Goal: Transaction & Acquisition: Purchase product/service

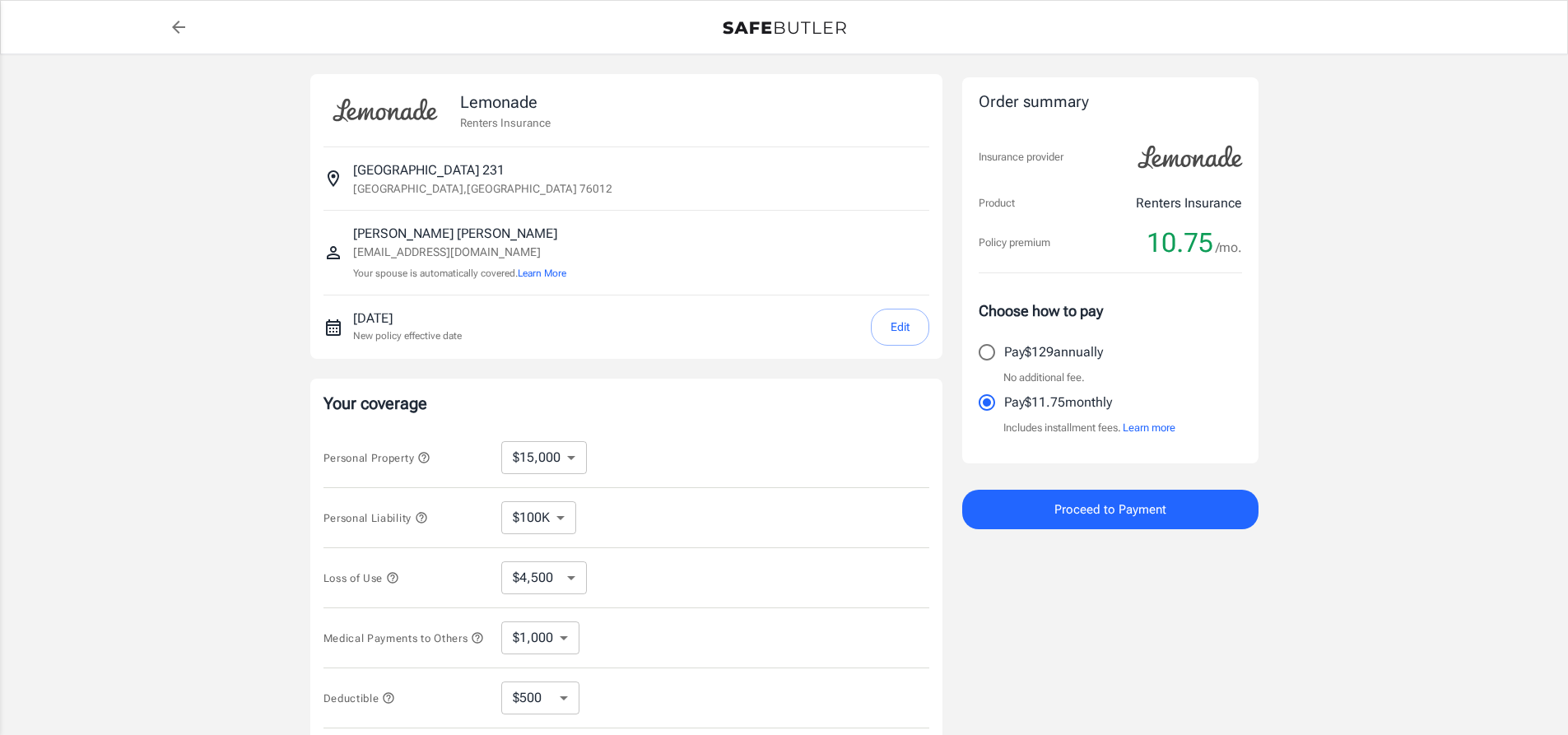
select select "15000"
select select "500"
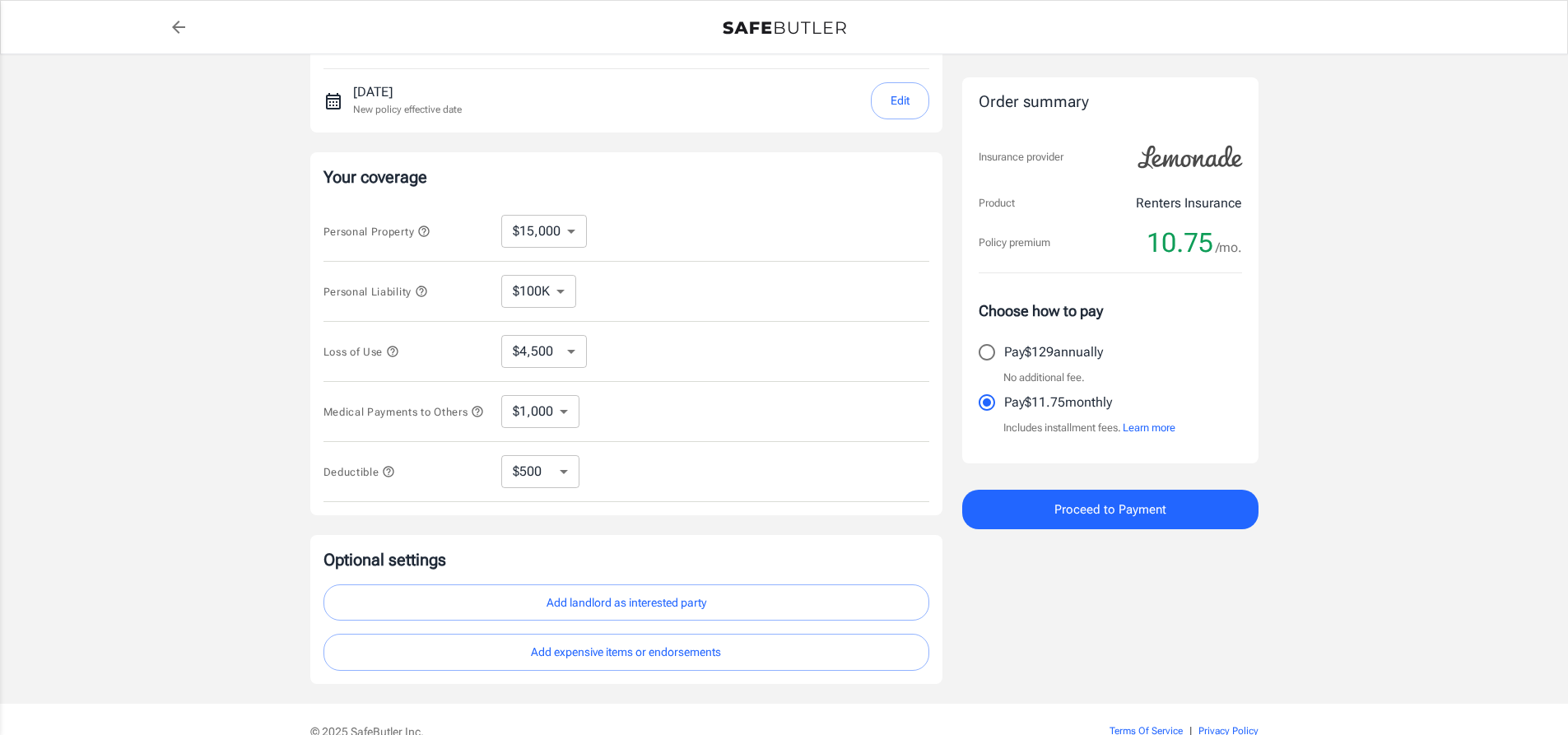
scroll to position [317, 0]
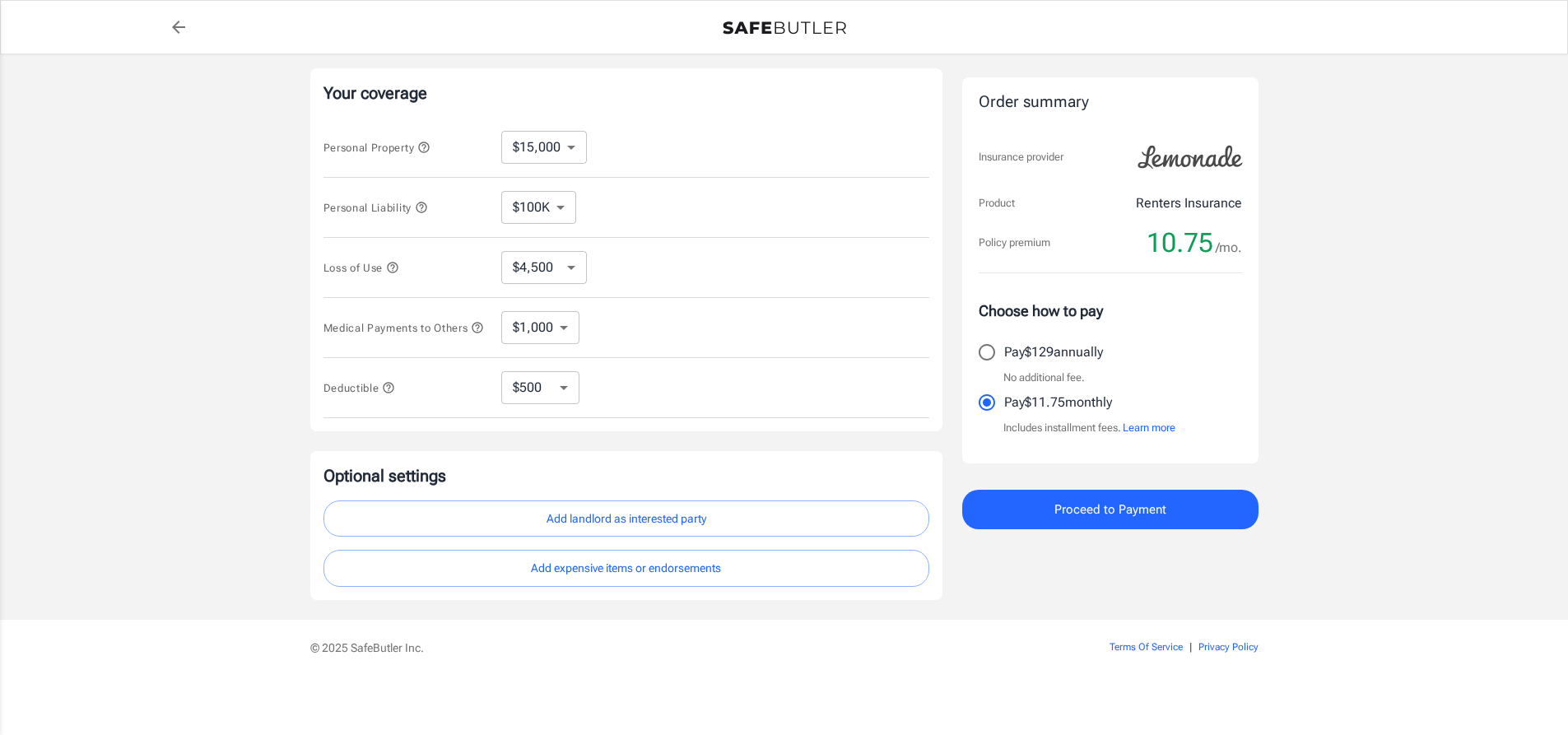
click at [764, 507] on button "Add landlord as interested party" at bounding box center [627, 518] width 606 height 37
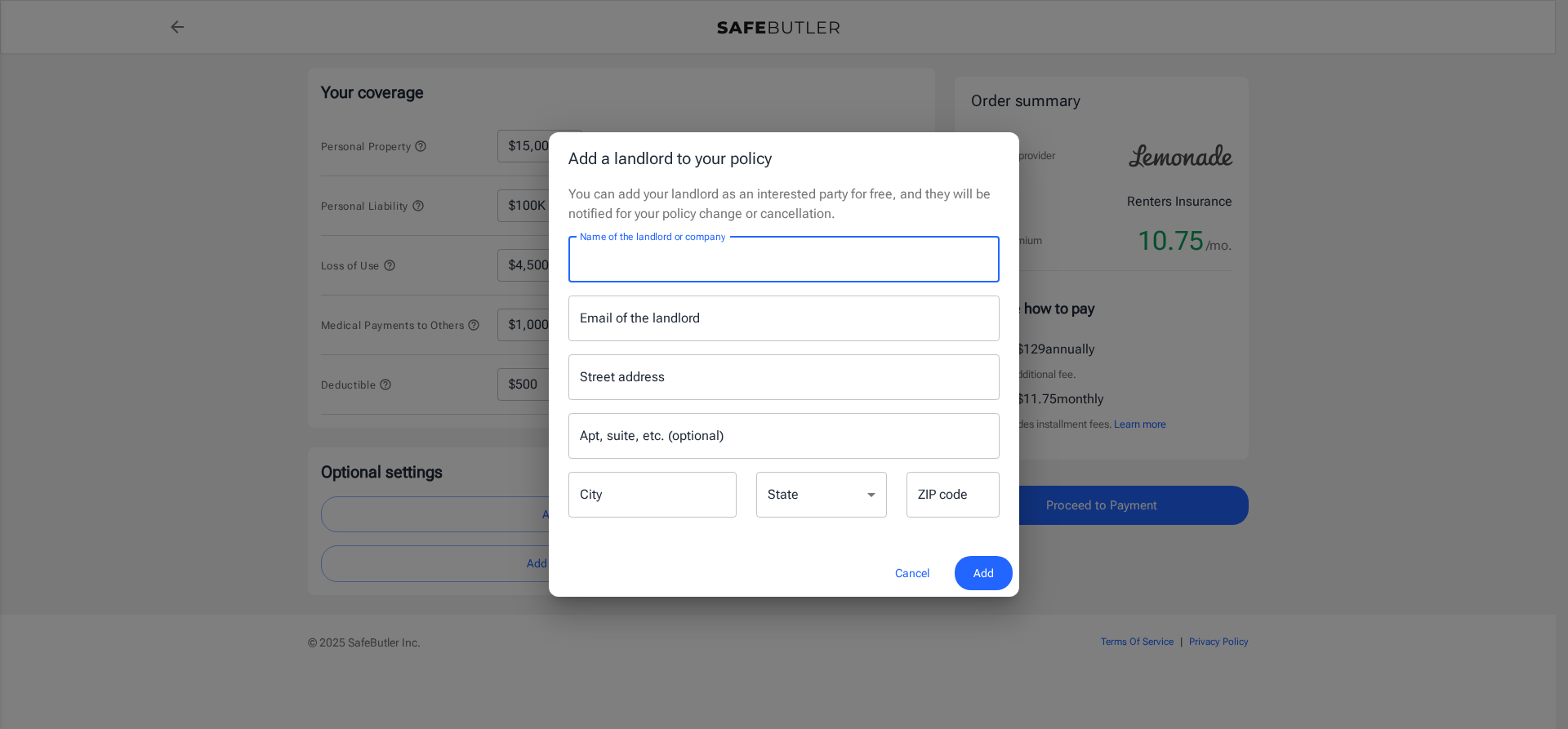
click at [757, 249] on input "Name of the landlord or company" at bounding box center [784, 259] width 431 height 46
type input "serena vista"
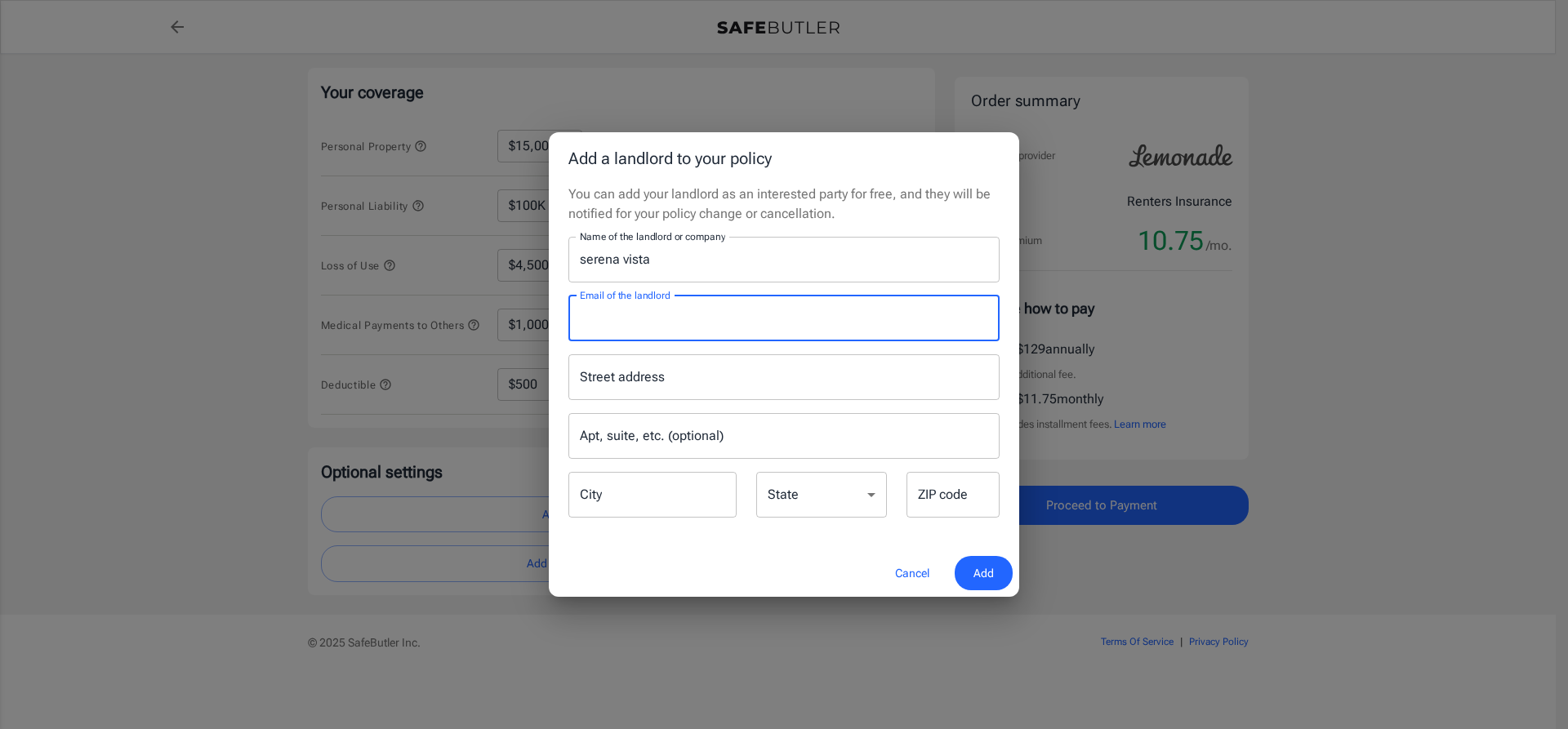
click at [732, 312] on input "Email of the landlord" at bounding box center [784, 318] width 431 height 46
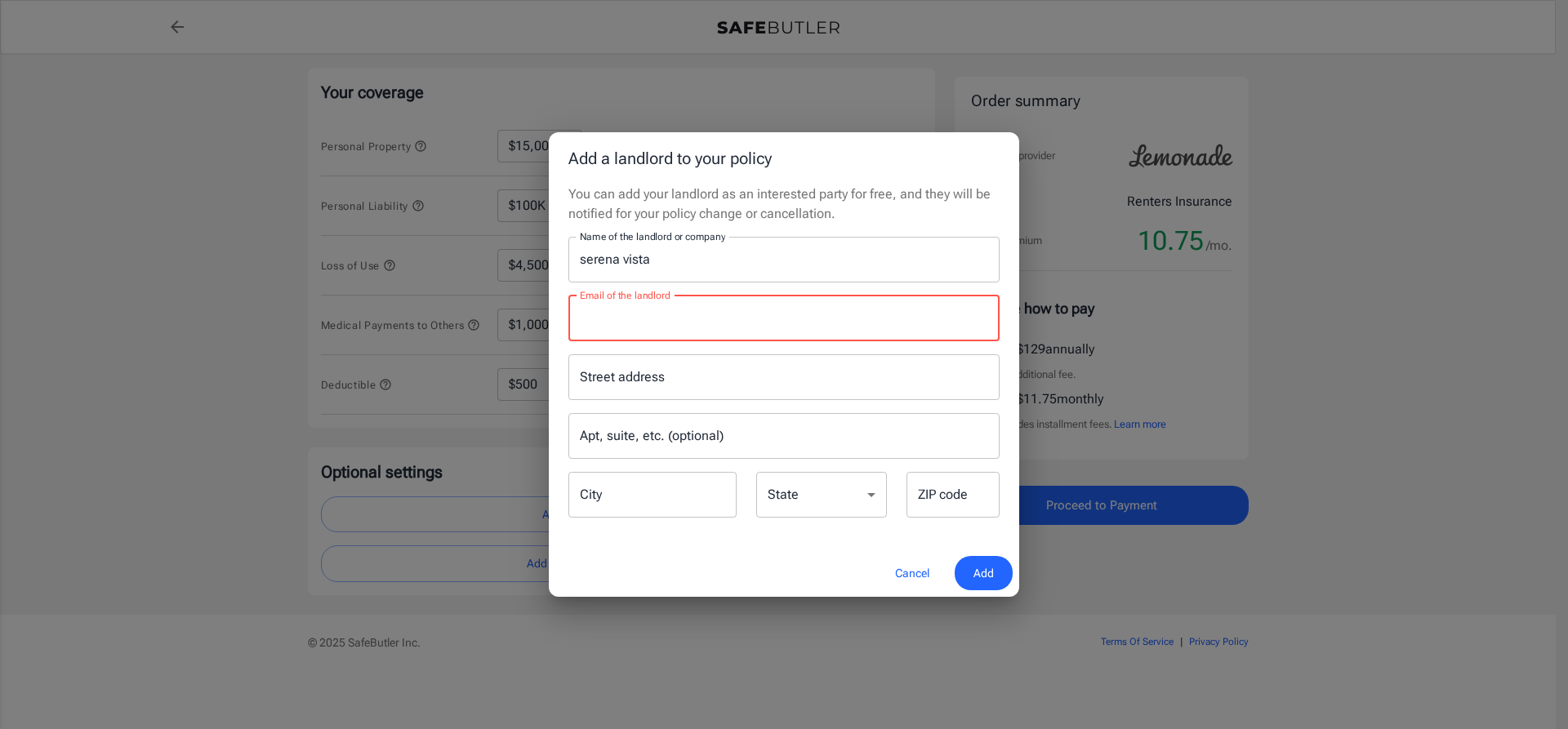
paste input "gwen.m@legendmgmt.com"
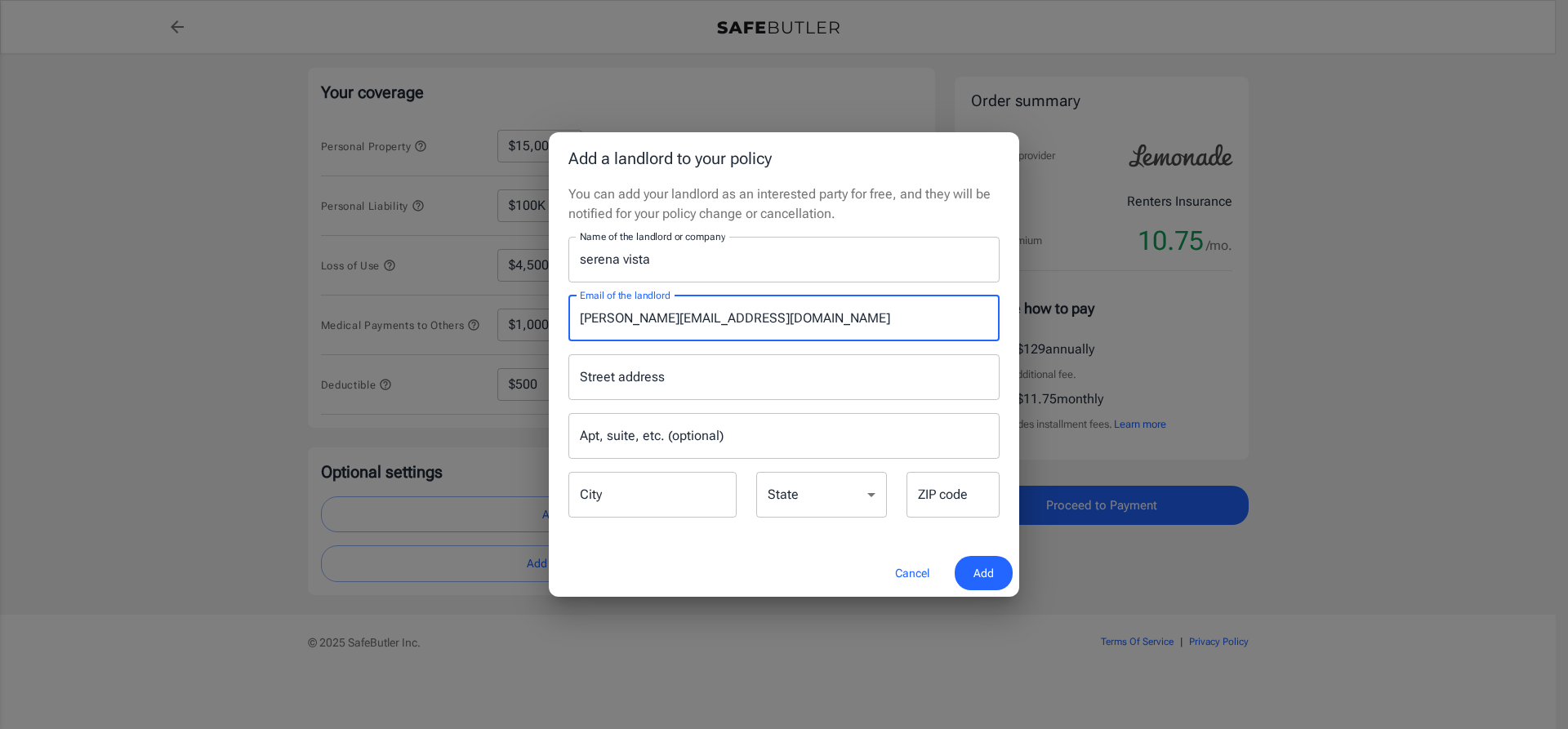
type input "gwen.m@legendmgmt.com"
click at [745, 387] on input "Street address" at bounding box center [784, 377] width 417 height 31
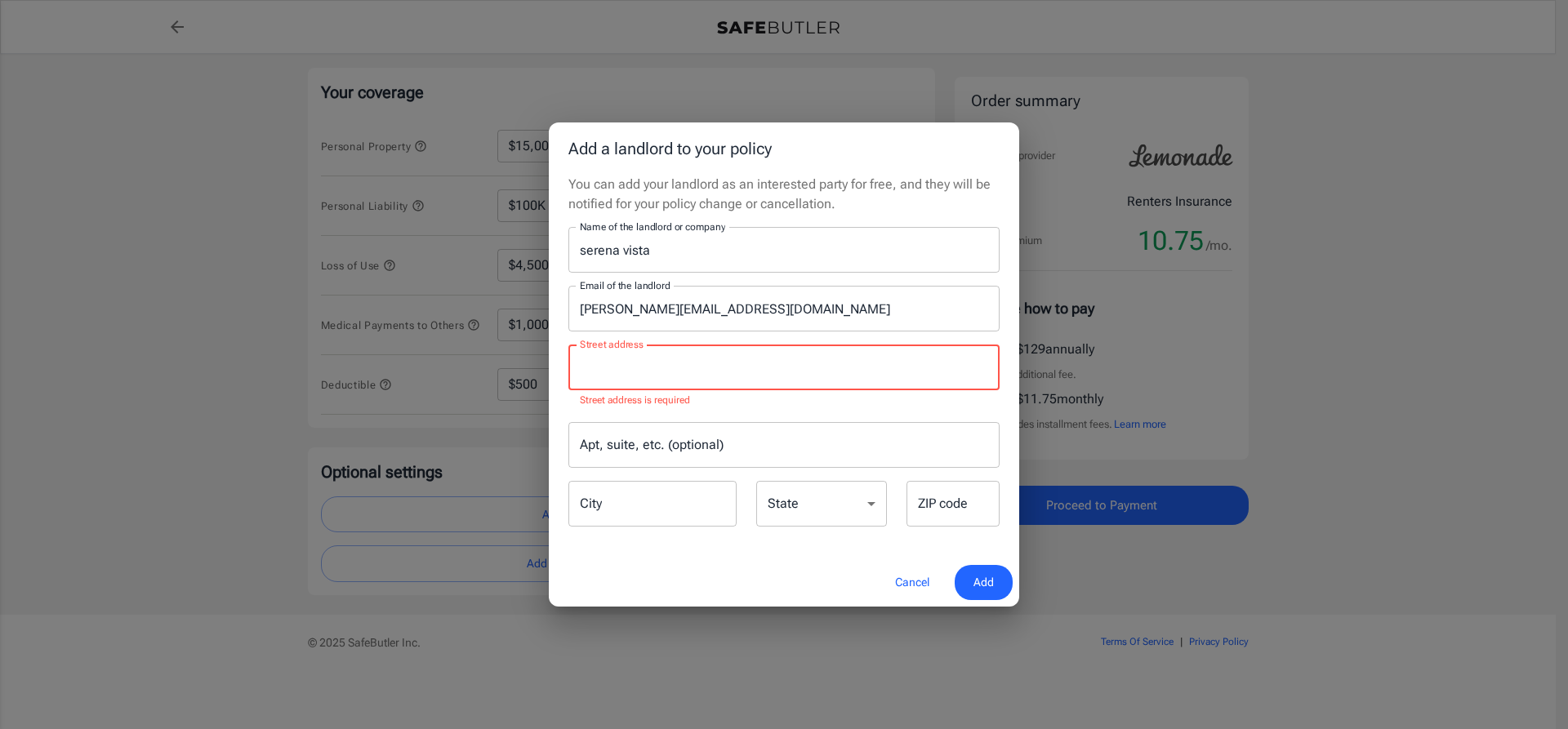
paste input "1500 San Francisco Ct, Arlington, TX 76012"
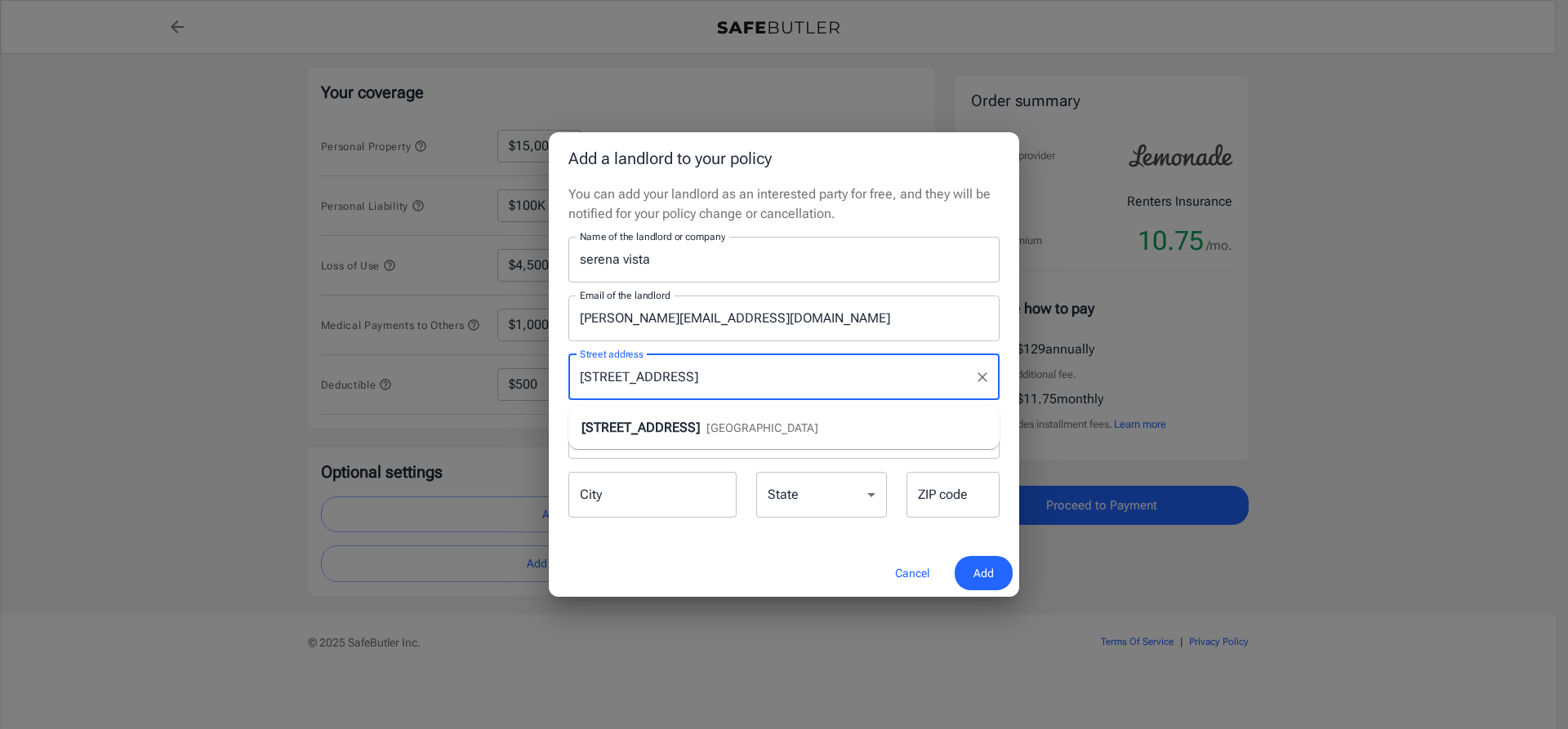
click at [859, 422] on li "1500 San Francisco Ct Arlington, TX 76012" at bounding box center [784, 427] width 431 height 29
type input "1500 San Francisco Ct"
type input "Arlington"
select select "TX"
type input "76012"
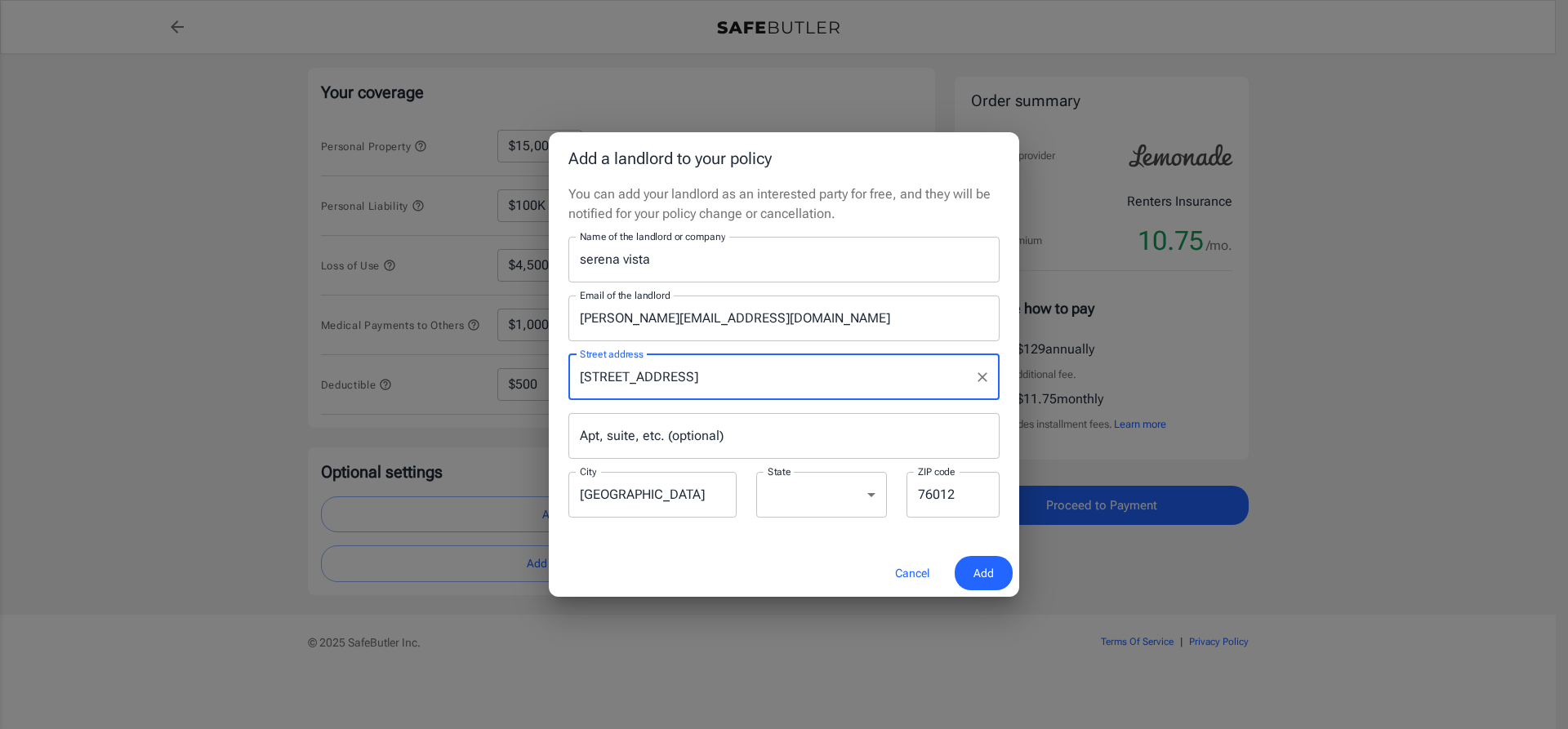
type input "1500 San Francisco Ct"
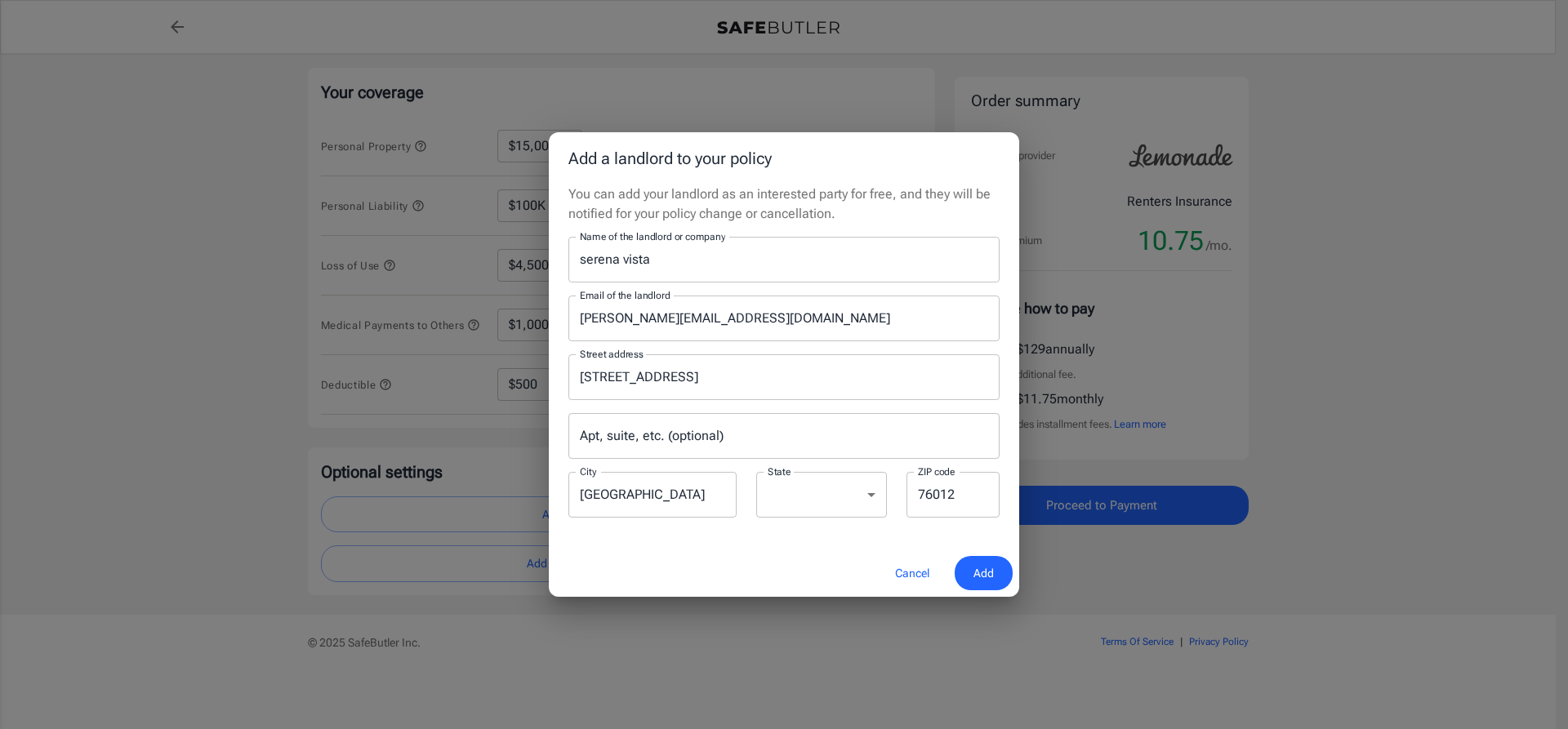
click at [983, 567] on span "Add" at bounding box center [983, 574] width 21 height 21
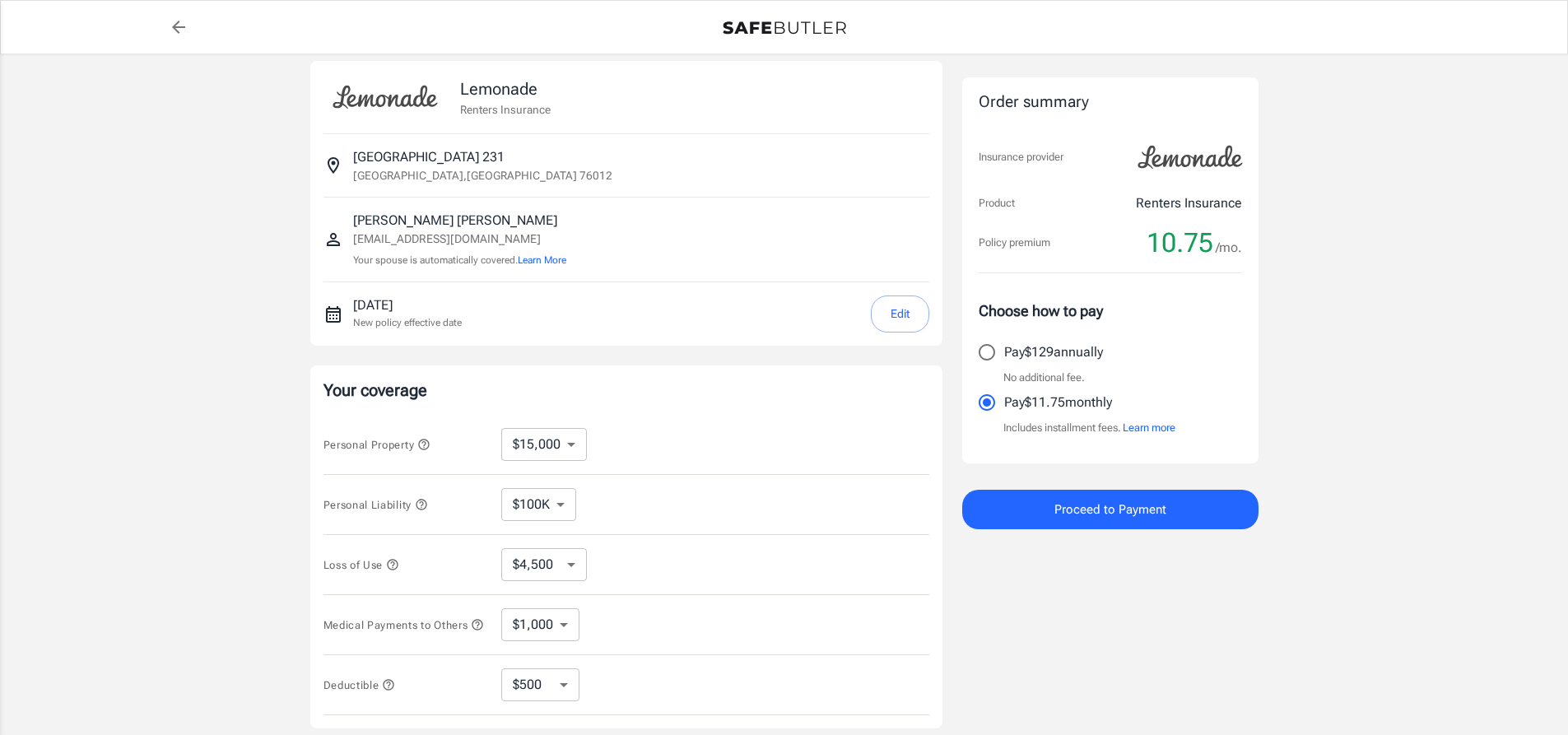
scroll to position [0, 0]
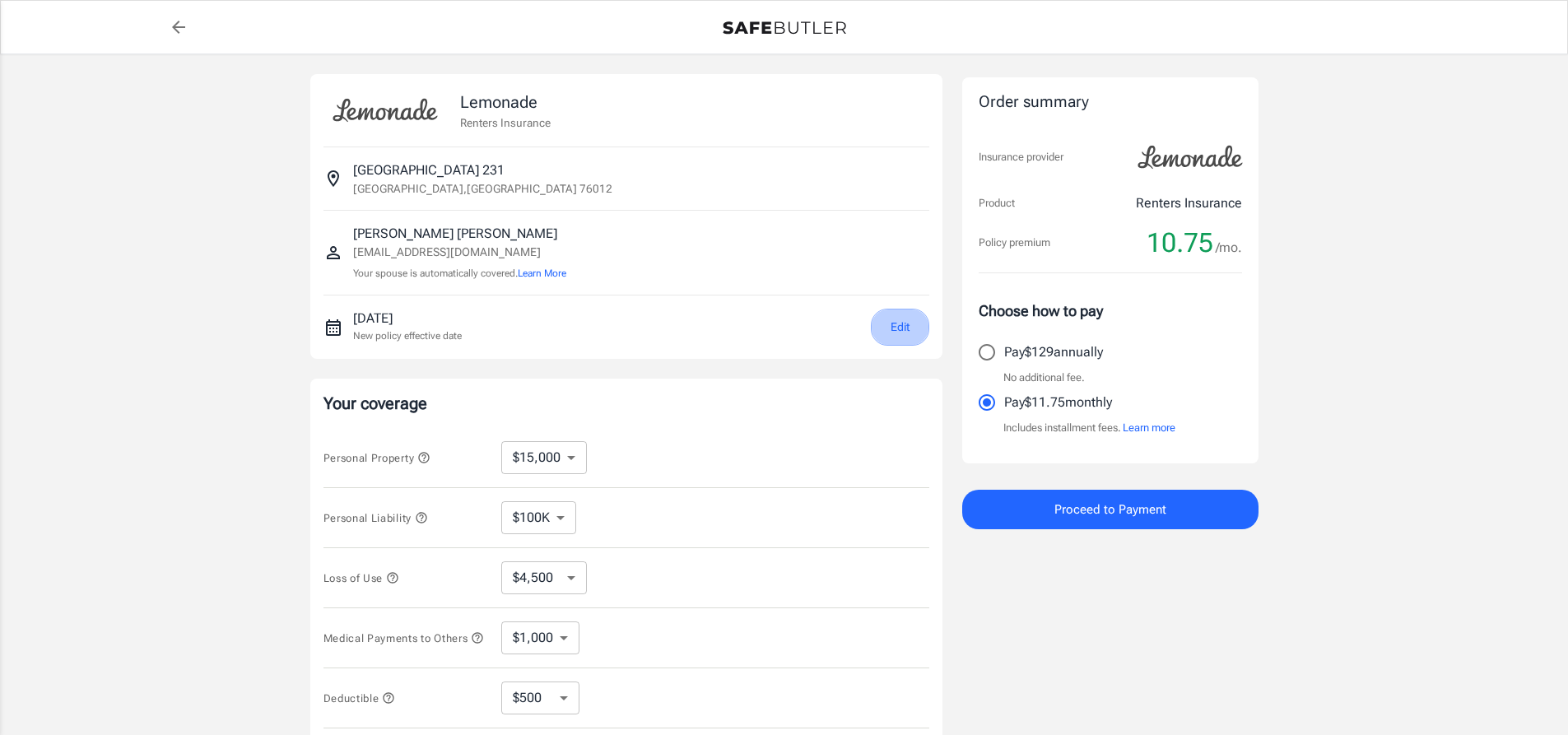
click at [894, 336] on button "Edit" at bounding box center [899, 327] width 58 height 37
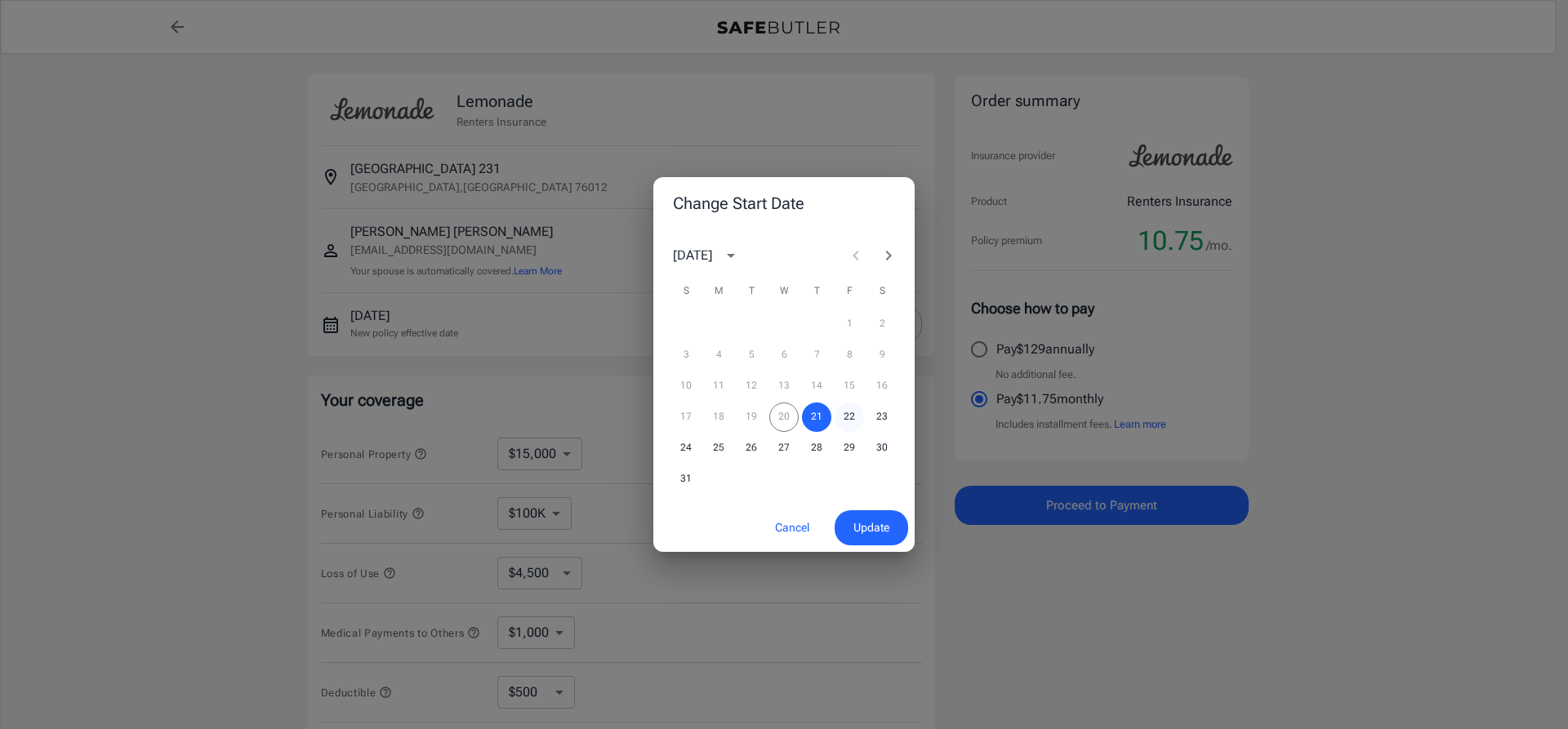
click at [854, 420] on button "22" at bounding box center [849, 417] width 29 height 29
click at [875, 535] on span "Update" at bounding box center [871, 527] width 36 height 21
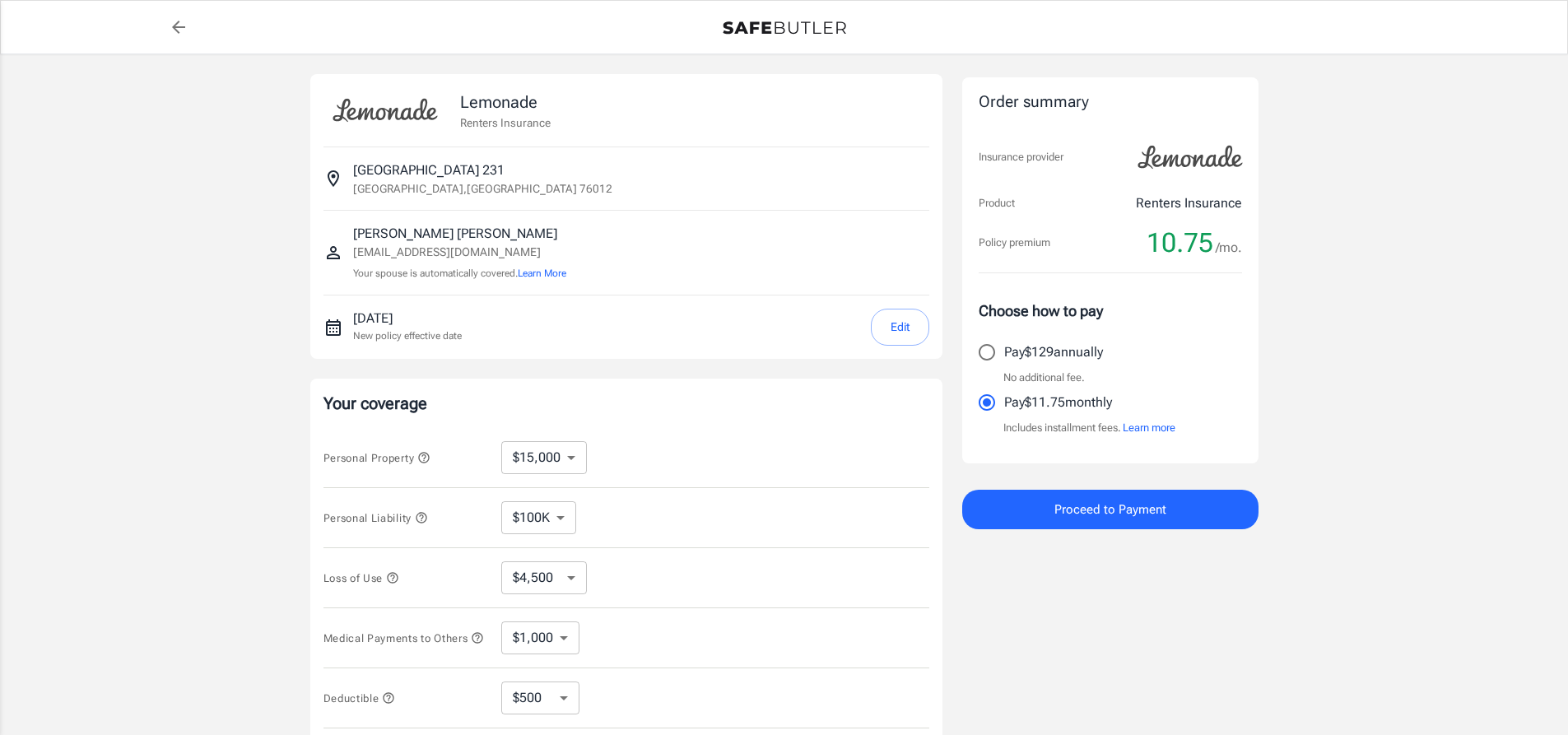
click at [1100, 521] on button "Proceed to Payment" at bounding box center [1110, 510] width 297 height 40
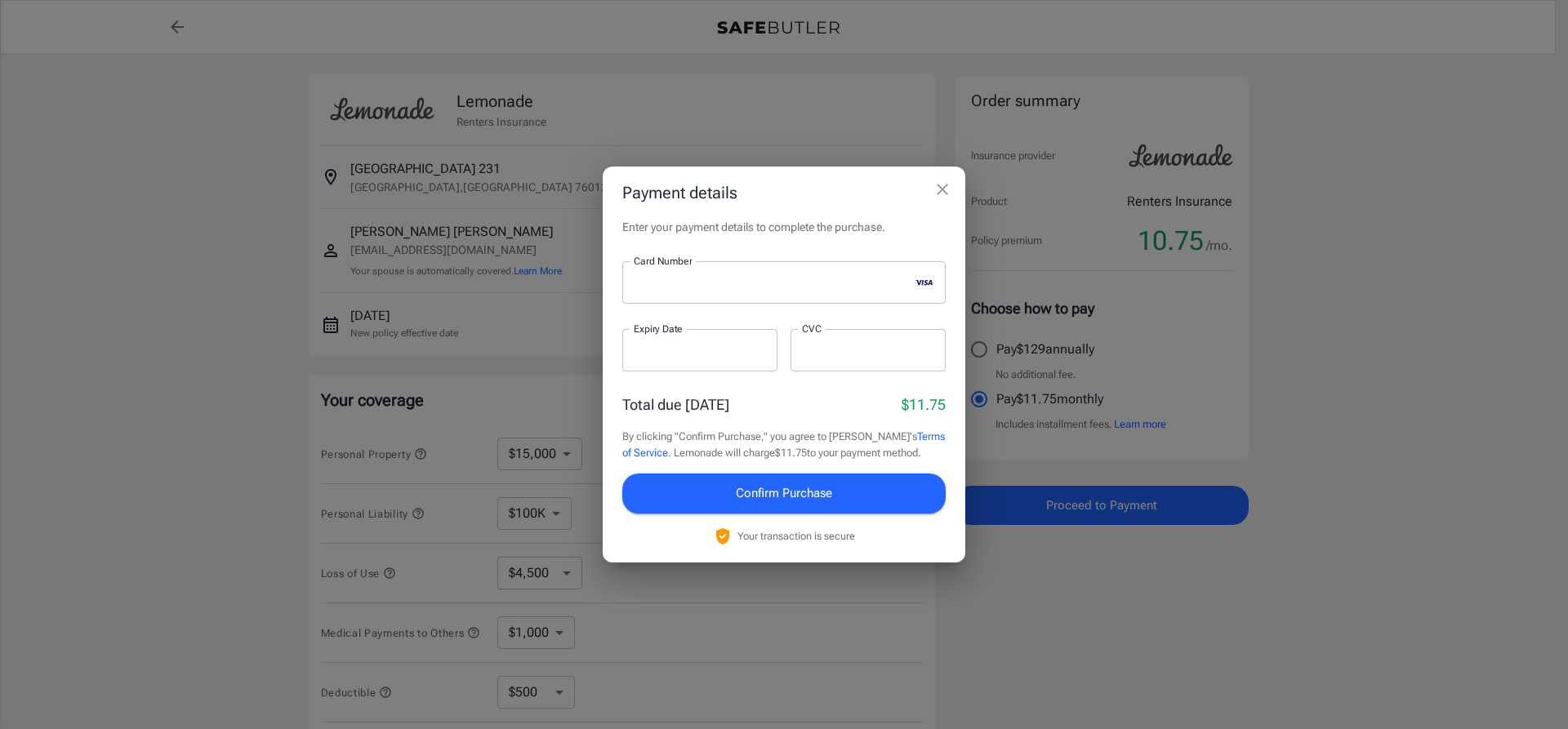
click at [718, 364] on div at bounding box center [700, 351] width 155 height 43
click at [847, 365] on div at bounding box center [868, 351] width 155 height 43
click at [874, 495] on button "Confirm Purchase" at bounding box center [784, 493] width 323 height 39
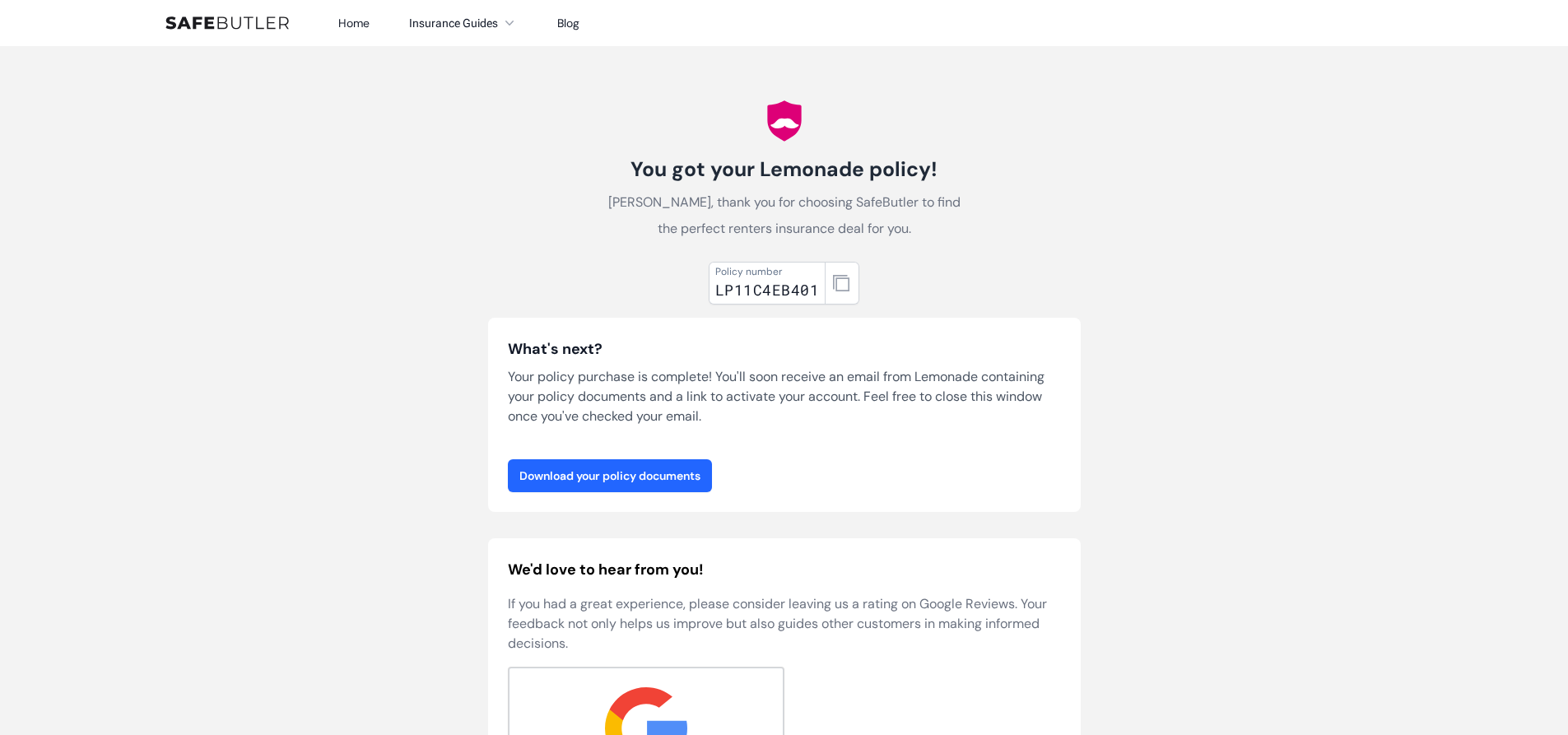
click at [682, 485] on link "Download your policy documents" at bounding box center [610, 476] width 204 height 33
